Goal: Communication & Community: Answer question/provide support

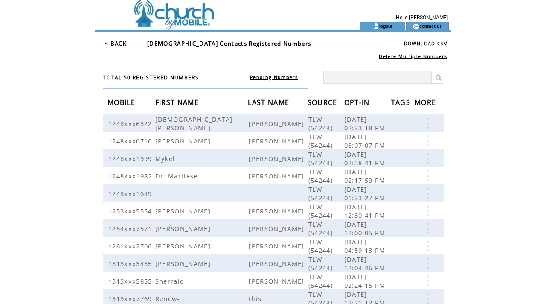
click at [179, 17] on td at bounding box center [212, 11] width 234 height 22
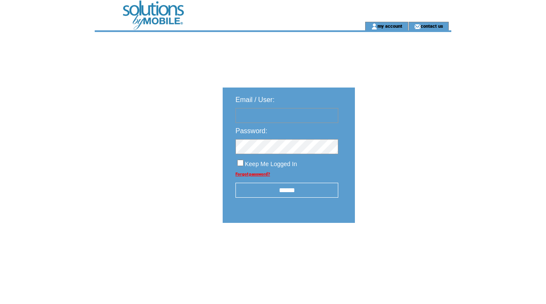
type input "**********"
click at [291, 192] on input "******" at bounding box center [287, 190] width 103 height 15
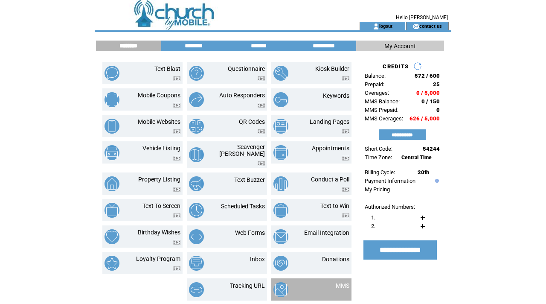
click at [301, 284] on td at bounding box center [295, 289] width 42 height 15
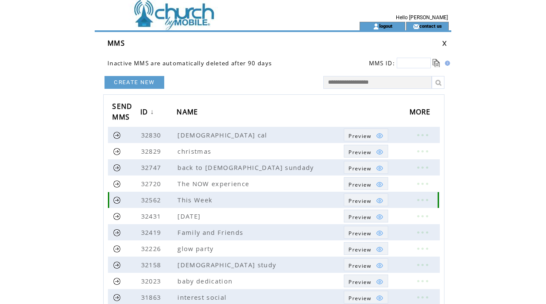
click at [419, 199] on link at bounding box center [423, 199] width 26 height 11
click at [374, 199] on link "EDIT" at bounding box center [372, 201] width 14 height 8
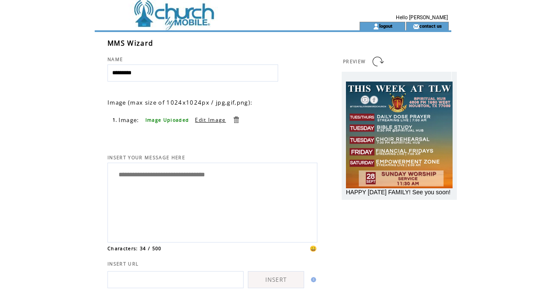
click at [237, 119] on link at bounding box center [236, 120] width 8 height 8
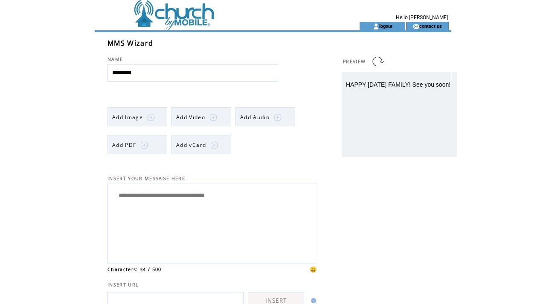
click at [151, 115] on img at bounding box center [151, 118] width 8 height 8
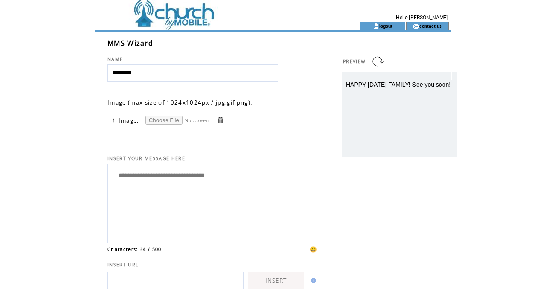
click at [157, 119] on input "file" at bounding box center [178, 120] width 64 height 9
type input "**********"
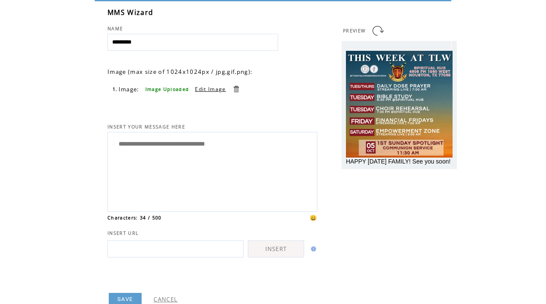
scroll to position [60, 0]
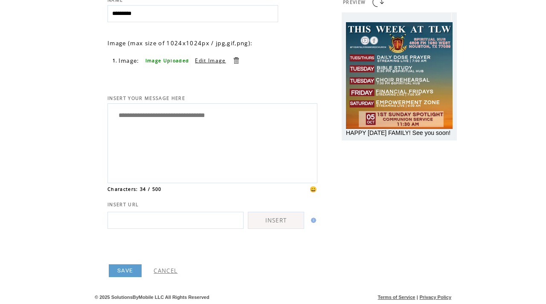
click at [127, 270] on link "SAVE" at bounding box center [125, 270] width 33 height 13
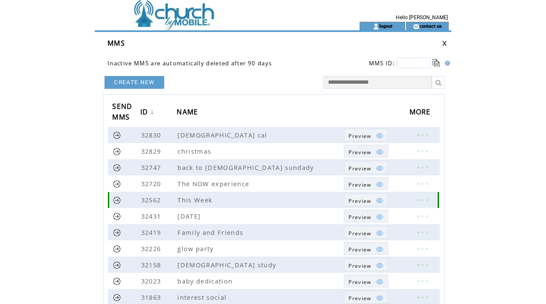
click at [119, 197] on link at bounding box center [117, 200] width 8 height 8
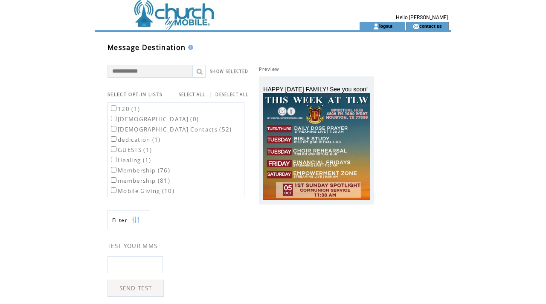
click at [109, 109] on label "120 (1)" at bounding box center [124, 109] width 31 height 8
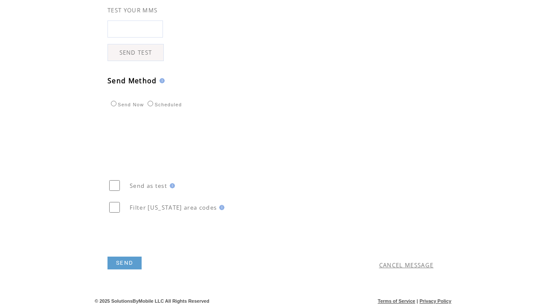
scroll to position [240, 0]
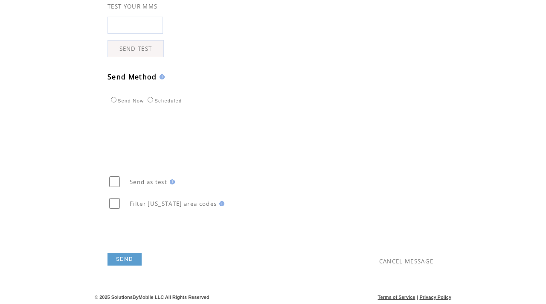
click at [126, 261] on link "SEND" at bounding box center [125, 259] width 34 height 13
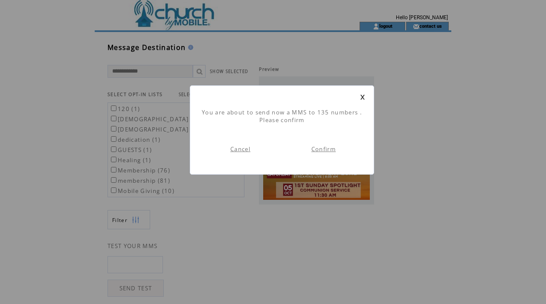
scroll to position [0, 0]
click at [319, 151] on link "Confirm" at bounding box center [324, 149] width 24 height 8
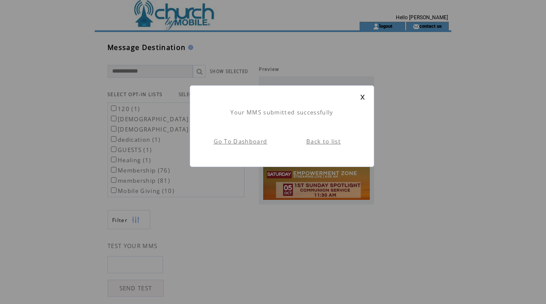
scroll to position [0, 0]
click at [331, 139] on link "Back to list" at bounding box center [323, 141] width 35 height 8
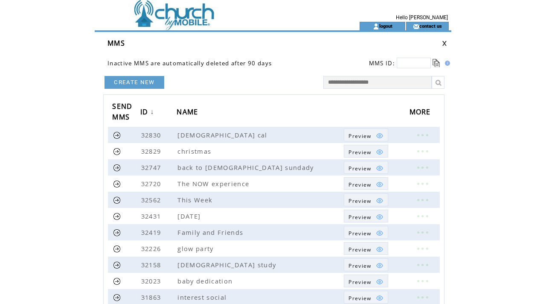
click at [176, 25] on td at bounding box center [212, 26] width 234 height 9
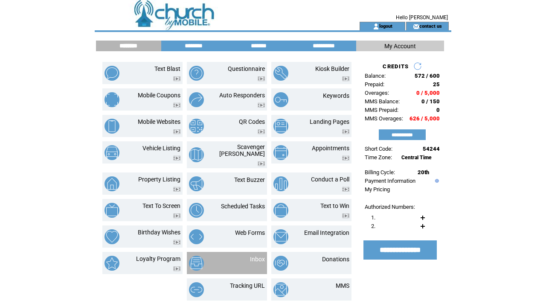
click at [226, 252] on td "Inbox" at bounding box center [227, 263] width 80 height 22
click at [200, 261] on img at bounding box center [196, 263] width 15 height 15
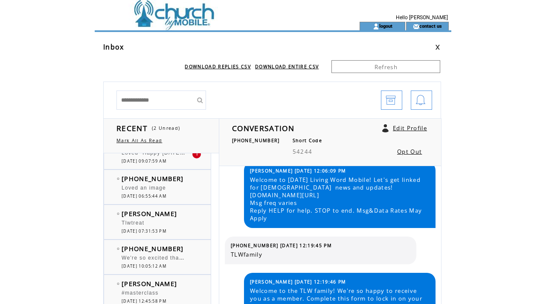
scroll to position [90, 0]
click at [181, 191] on div "Loved an image" at bounding box center [157, 187] width 70 height 9
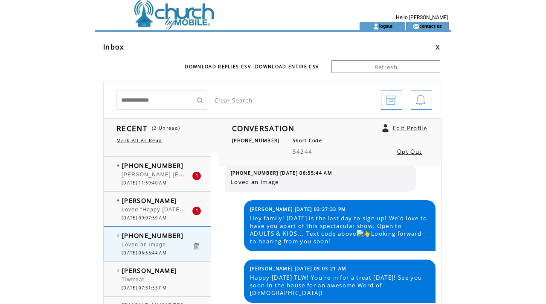
scroll to position [23, 0]
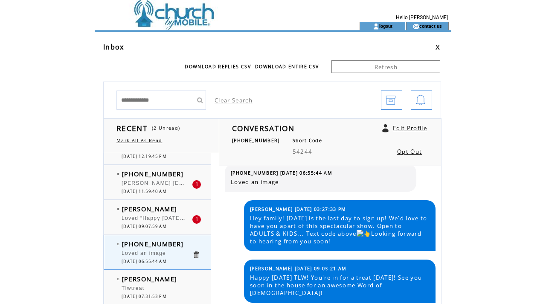
click at [171, 207] on td "Renia Taylor" at bounding box center [157, 208] width 70 height 9
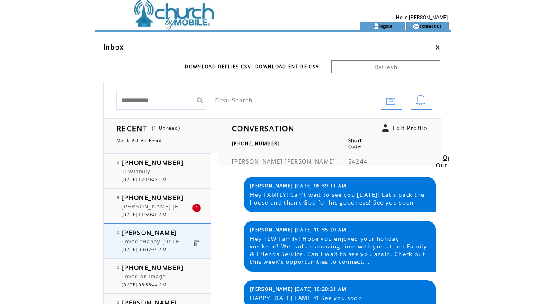
scroll to position [611, 0]
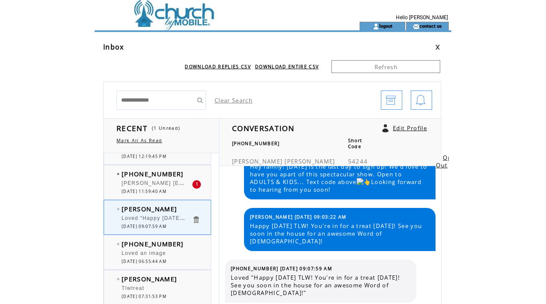
click at [166, 190] on span "[DATE] 11:59:40 AM" at bounding box center [144, 192] width 45 height 6
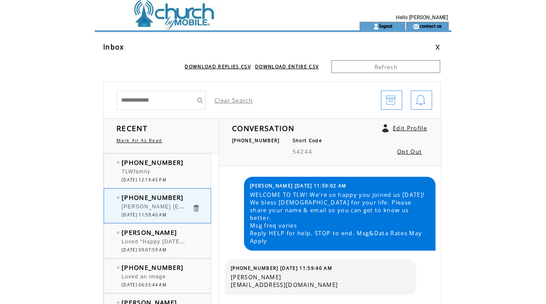
click at [177, 169] on div "TLWfamily" at bounding box center [157, 173] width 70 height 9
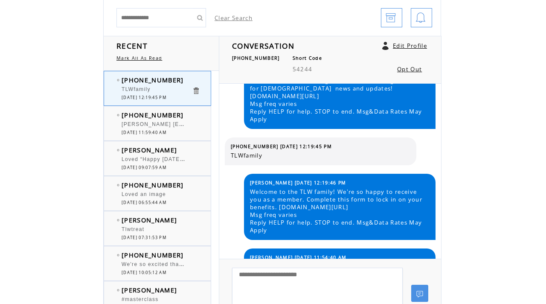
scroll to position [30, 0]
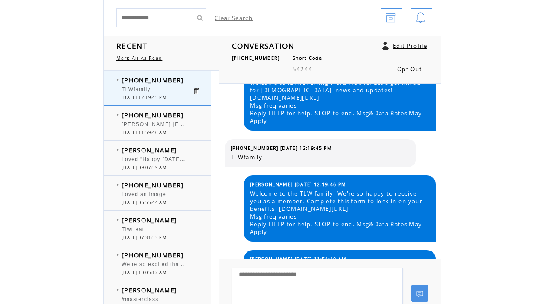
click at [160, 119] on div at bounding box center [157, 120] width 70 height 2
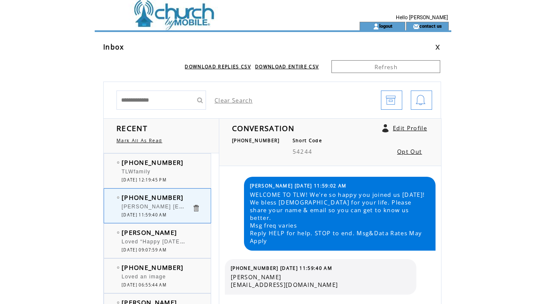
click at [281, 277] on span "[PERSON_NAME] [EMAIL_ADDRESS][DOMAIN_NAME]" at bounding box center [320, 280] width 179 height 15
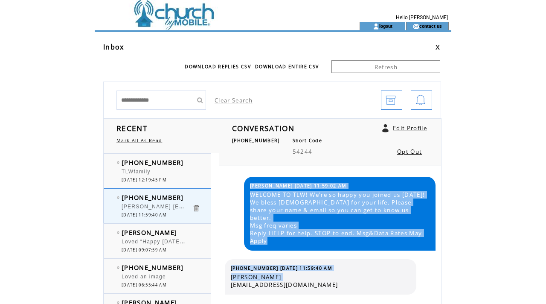
click at [281, 277] on span "[PERSON_NAME] [EMAIL_ADDRESS][DOMAIN_NAME]" at bounding box center [320, 280] width 179 height 15
copy table "[PERSON_NAME] [DATE] 11:59:02 AM WELCOME TO TLW! We're so happy you joined us […"
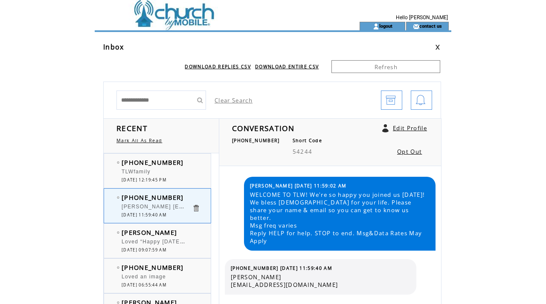
click at [141, 166] on div at bounding box center [157, 167] width 70 height 2
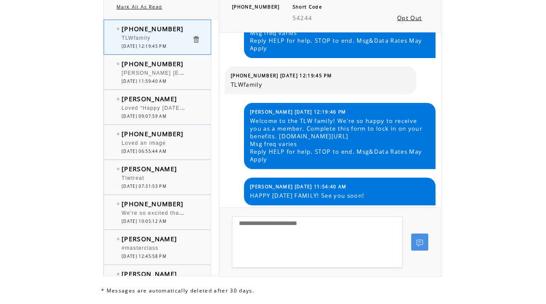
scroll to position [146, 0]
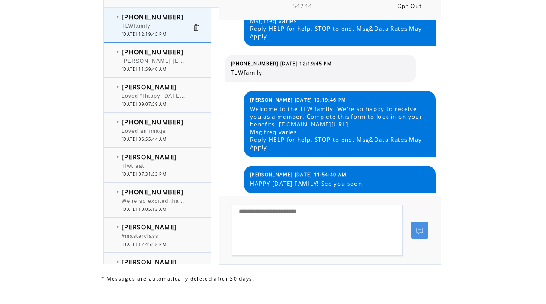
click at [273, 217] on textarea at bounding box center [317, 229] width 171 height 51
type textarea "**********"
click at [413, 231] on link at bounding box center [419, 229] width 17 height 17
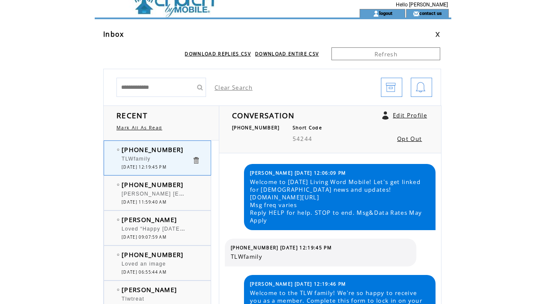
scroll to position [0, 0]
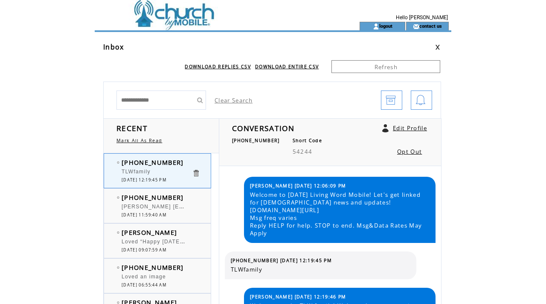
click at [196, 28] on td at bounding box center [212, 26] width 234 height 9
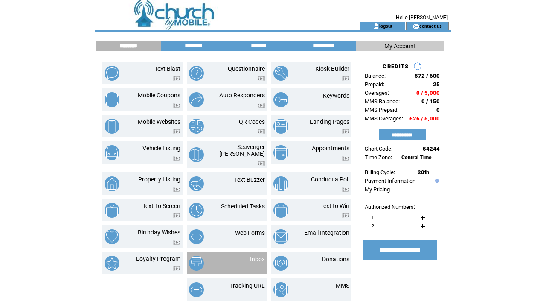
click at [246, 256] on td "Inbox" at bounding box center [247, 263] width 35 height 15
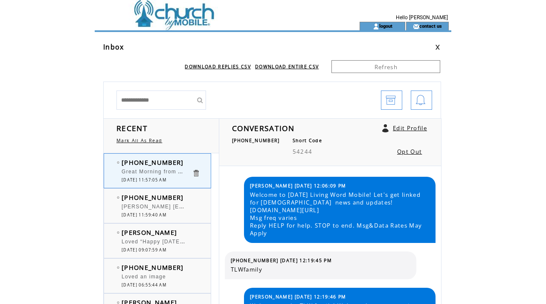
scroll to position [104, 0]
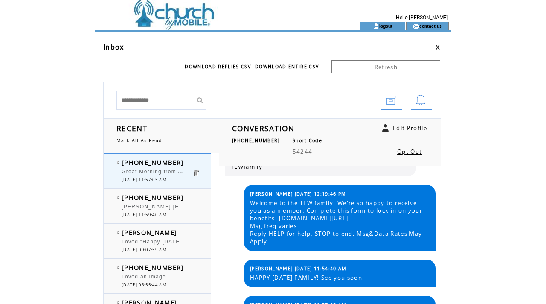
click at [179, 14] on td at bounding box center [212, 11] width 234 height 22
